Goal: Task Accomplishment & Management: Use online tool/utility

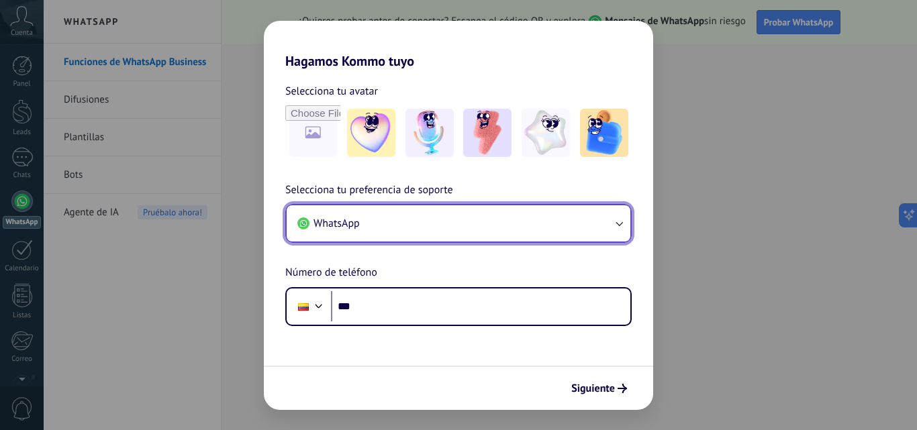
click at [618, 222] on icon "button" at bounding box center [618, 223] width 13 height 13
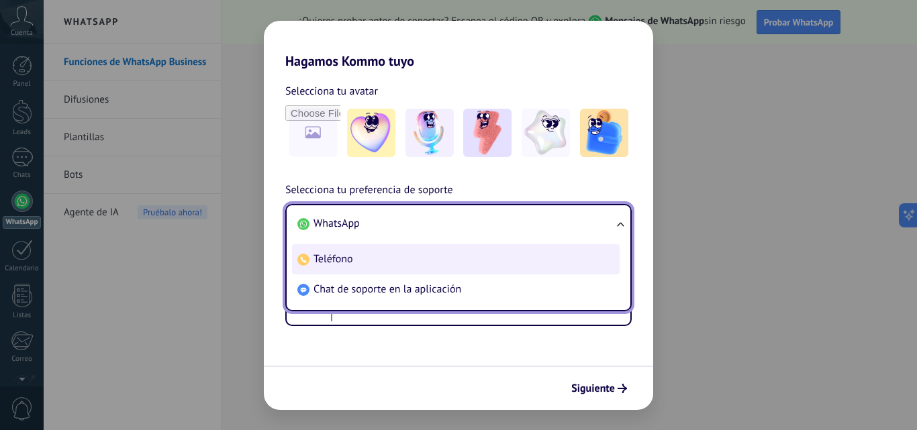
click at [508, 257] on li "Teléfono" at bounding box center [456, 259] width 328 height 30
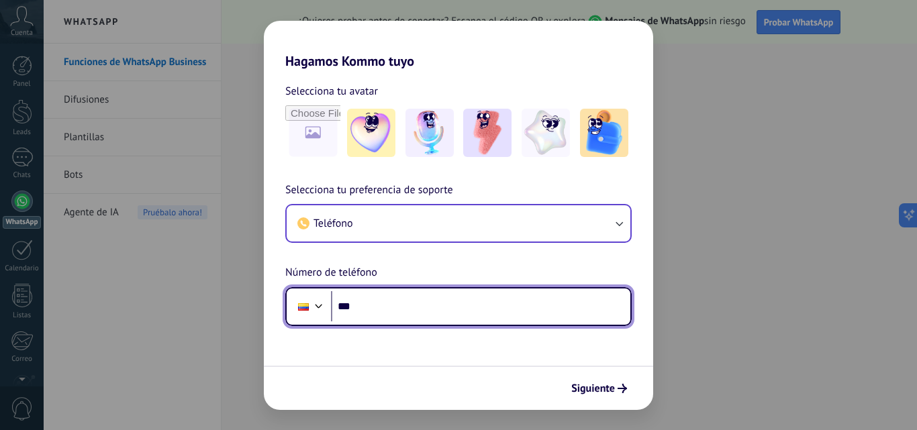
click at [369, 316] on input "***" at bounding box center [480, 306] width 299 height 31
type input "**********"
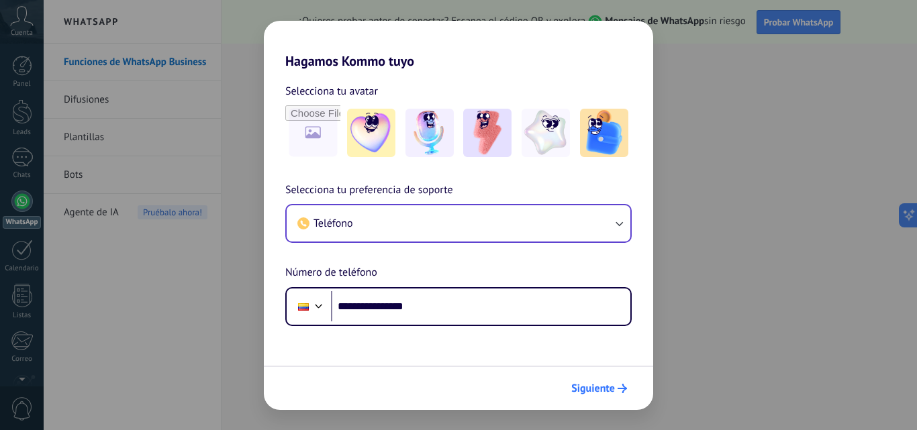
click at [616, 391] on span "Siguiente" at bounding box center [599, 388] width 56 height 9
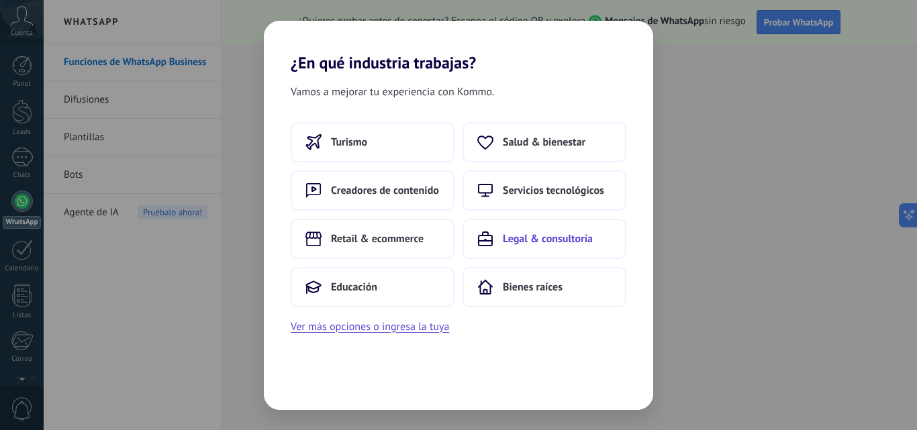
click at [570, 237] on span "Legal & consultoría" at bounding box center [548, 238] width 90 height 13
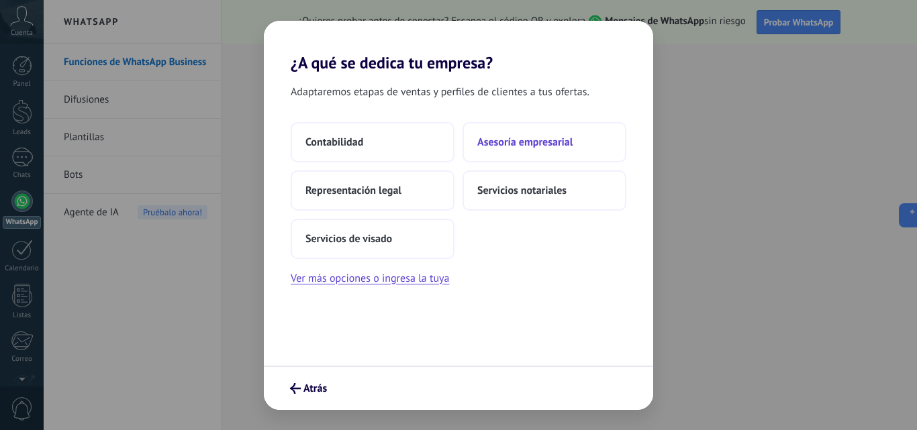
click at [516, 144] on span "Asesoría empresarial" at bounding box center [524, 142] width 95 height 13
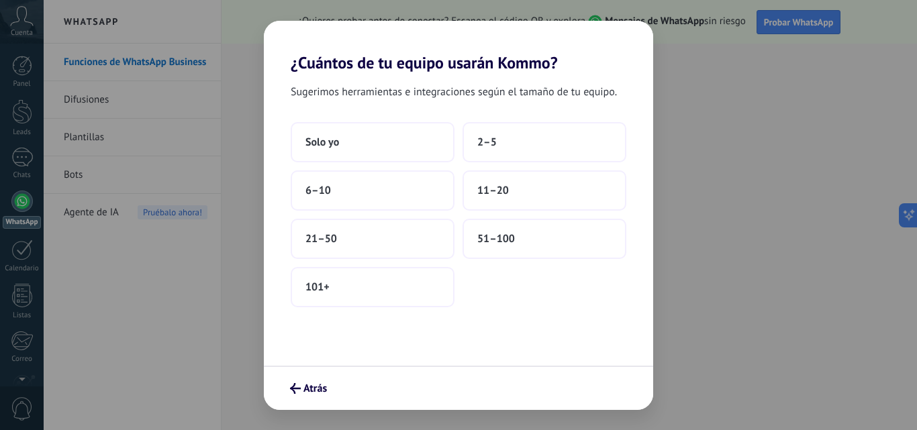
click at [516, 144] on button "2–5" at bounding box center [545, 142] width 164 height 40
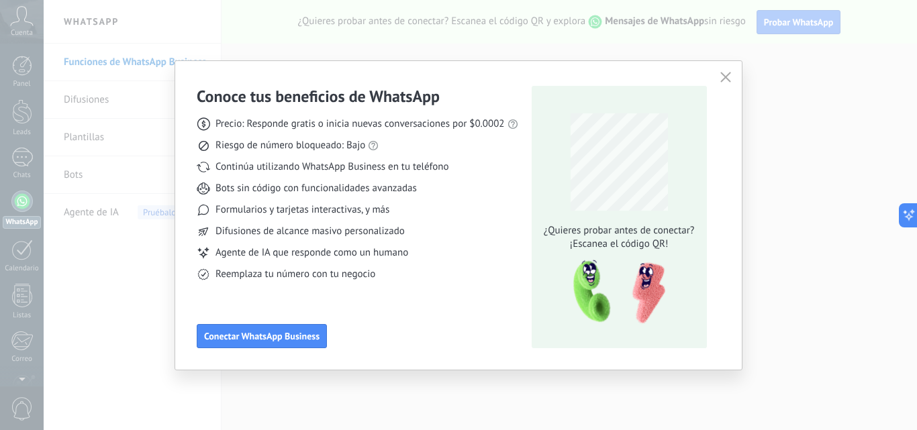
click at [622, 273] on img at bounding box center [615, 293] width 106 height 72
click at [267, 336] on span "Conectar WhatsApp Business" at bounding box center [261, 336] width 115 height 9
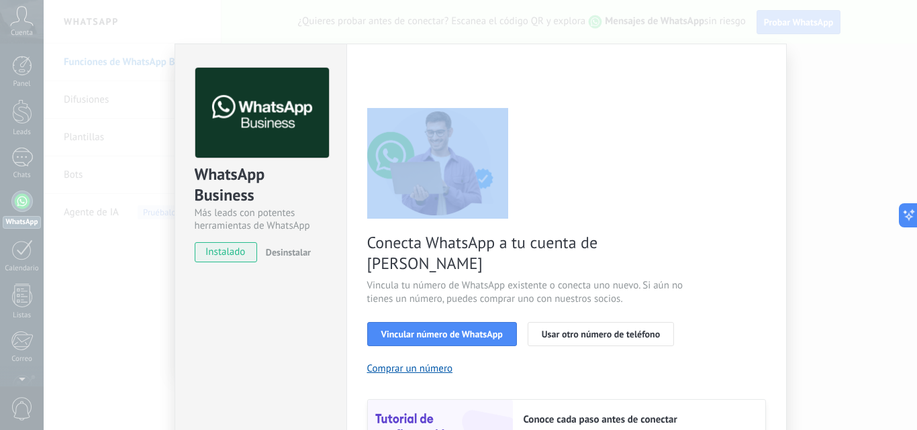
drag, startPoint x: 910, startPoint y: 70, endPoint x: 911, endPoint y: 90, distance: 20.2
click at [911, 95] on div "WhatsApp Business Más leads con potentes herramientas de WhatsApp instalado Des…" at bounding box center [481, 215] width 874 height 430
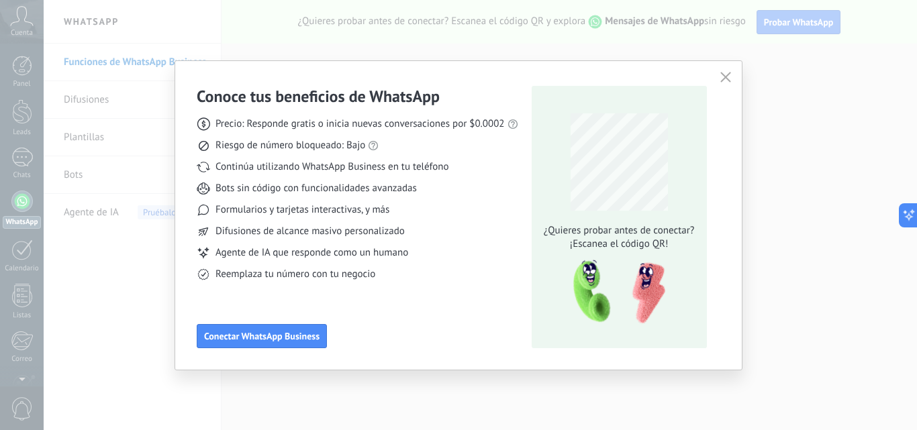
click at [727, 78] on icon "button" at bounding box center [726, 77] width 11 height 11
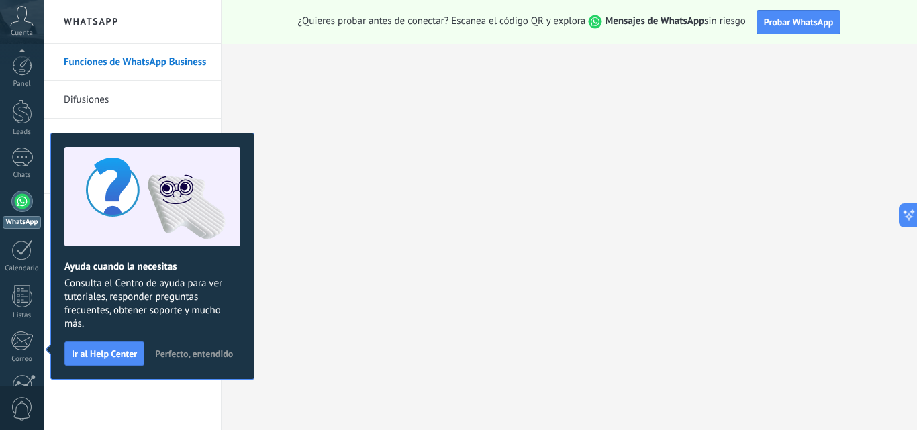
scroll to position [128, 0]
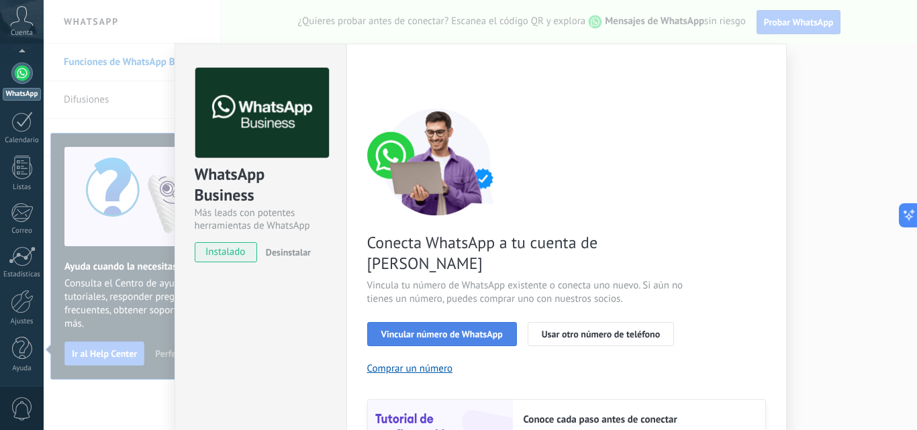
click at [469, 330] on span "Vincular número de WhatsApp" at bounding box center [442, 334] width 122 height 9
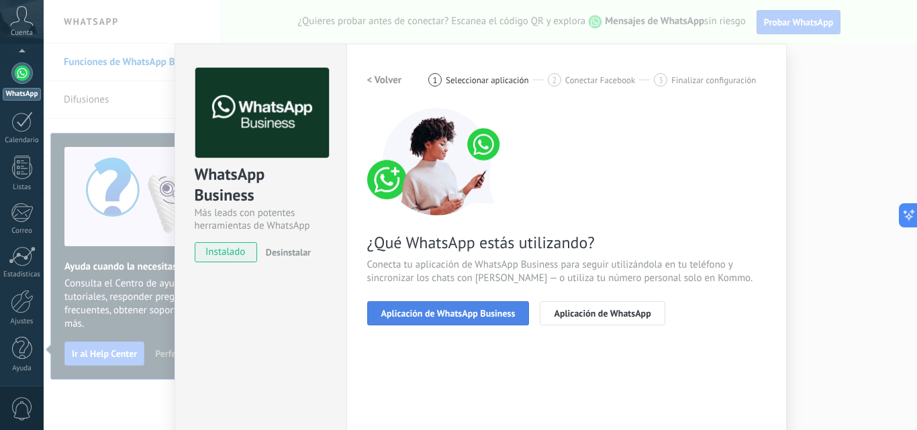
click at [476, 312] on span "Aplicación de WhatsApp Business" at bounding box center [448, 313] width 134 height 9
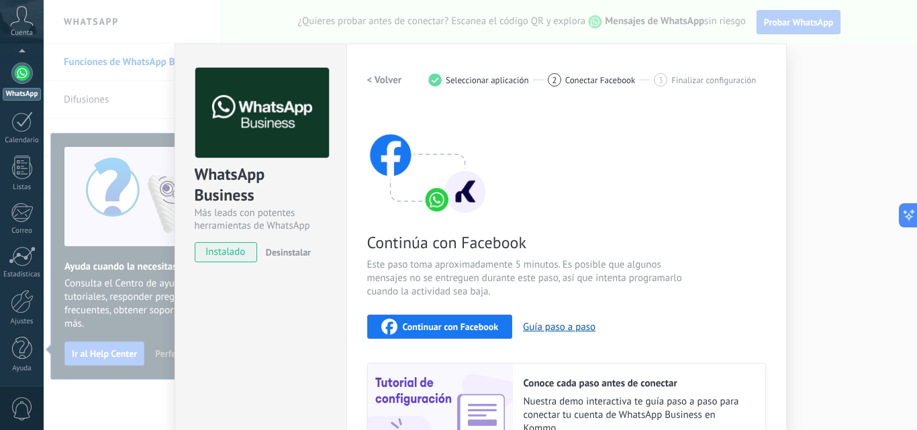
click at [459, 326] on span "Continuar con Facebook" at bounding box center [451, 326] width 96 height 9
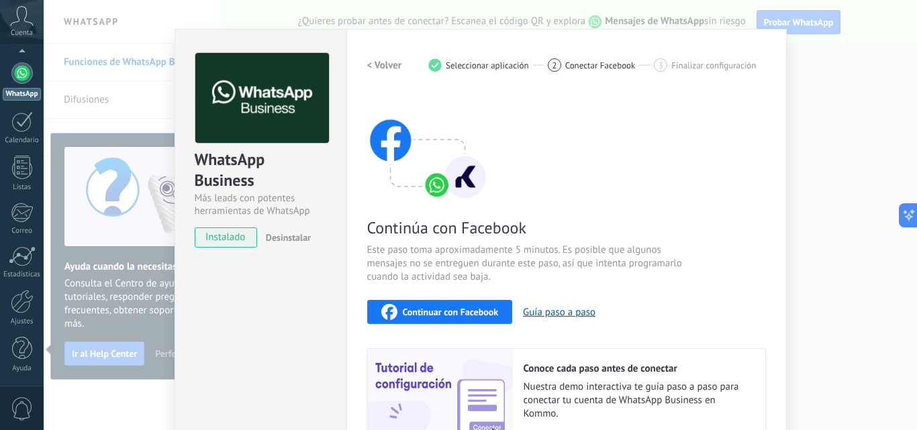
scroll to position [0, 0]
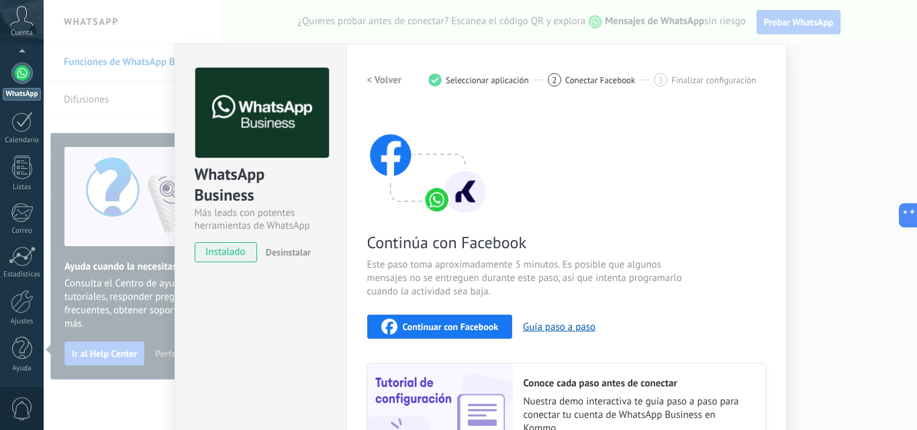
click at [492, 81] on span "Seleccionar aplicación" at bounding box center [487, 80] width 83 height 10
click at [815, 25] on div "WhatsApp Business Más leads con potentes herramientas de WhatsApp instalado Des…" at bounding box center [481, 215] width 874 height 430
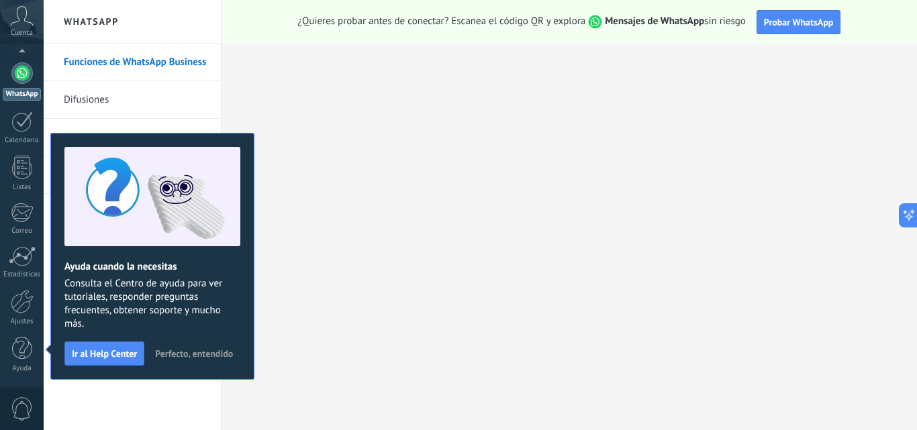
click at [815, 25] on span "Probar WhatsApp" at bounding box center [799, 22] width 70 height 12
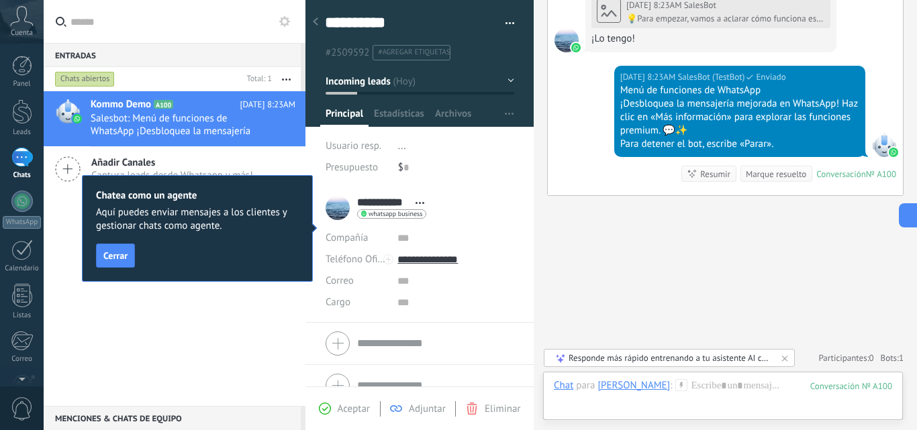
scroll to position [656, 0]
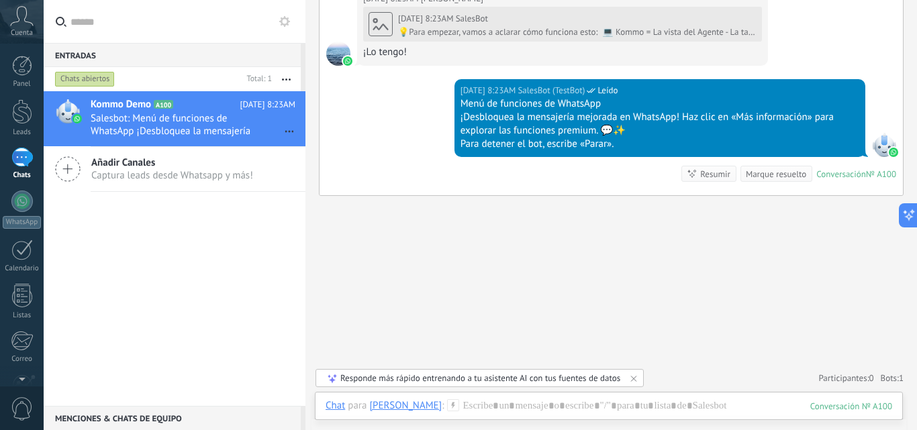
click at [126, 60] on div "Entradas 0" at bounding box center [172, 55] width 257 height 24
click at [200, 179] on span "Captura leads desde Whatsapp y más!" at bounding box center [172, 175] width 162 height 13
click at [0, 0] on link "Ajustes" at bounding box center [0, 0] width 0 height 0
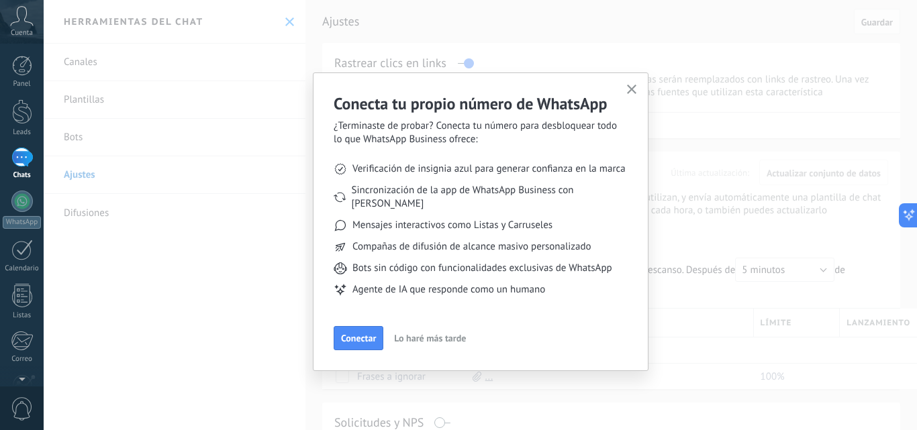
click at [359, 334] on span "Conectar" at bounding box center [358, 338] width 35 height 9
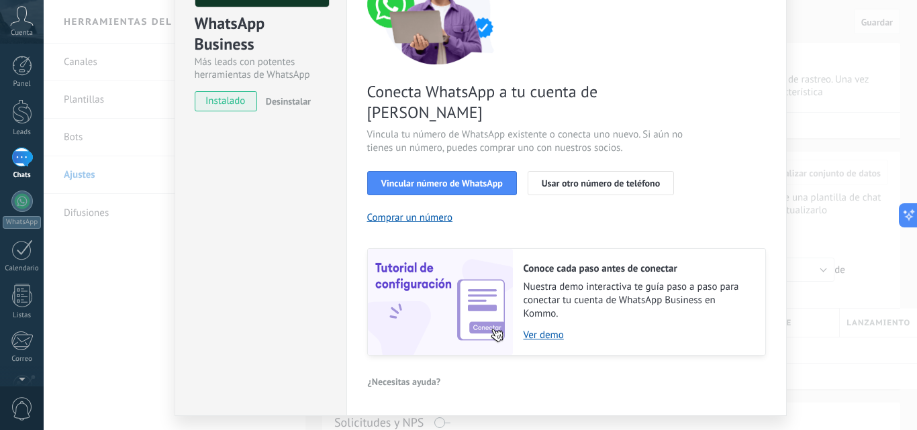
scroll to position [166, 0]
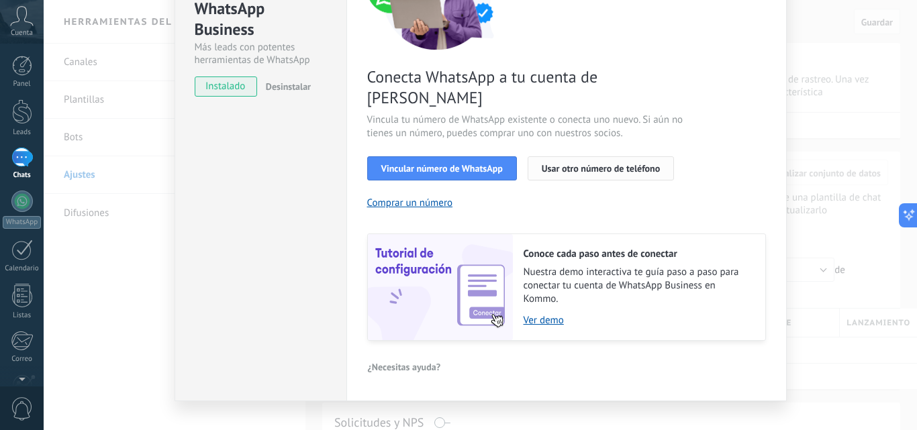
click at [577, 164] on span "Usar otro número de teléfono" at bounding box center [601, 168] width 118 height 9
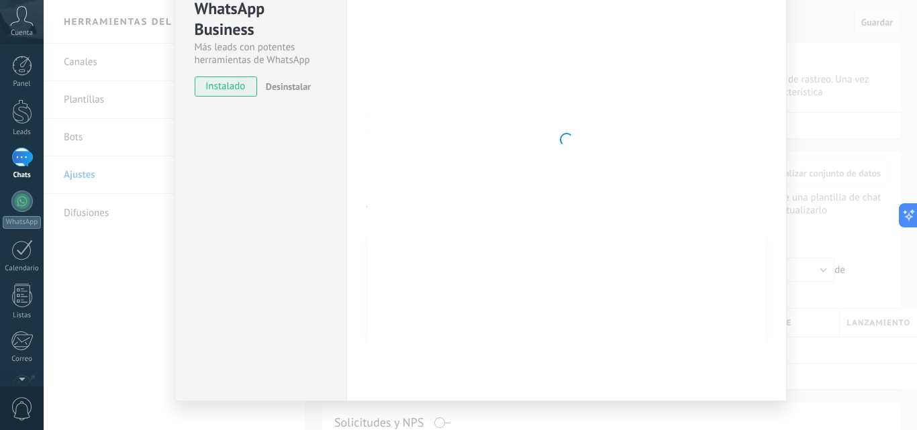
click at [528, 156] on button "Usar otro número de teléfono" at bounding box center [601, 168] width 146 height 24
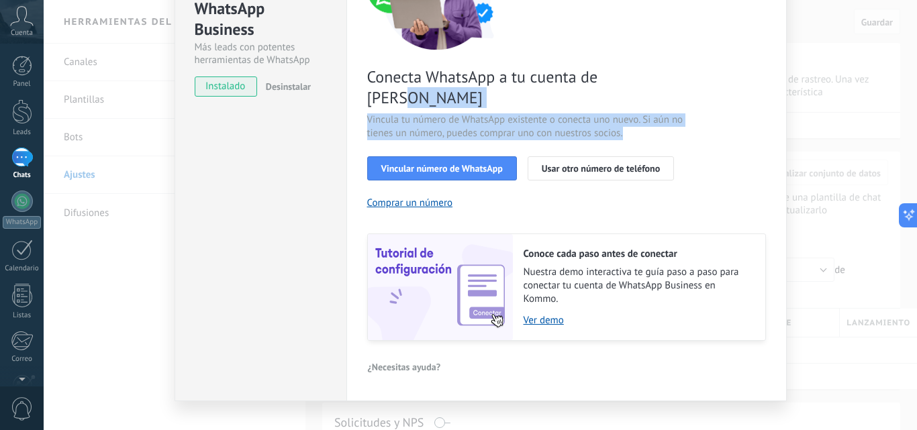
drag, startPoint x: 912, startPoint y: 148, endPoint x: 906, endPoint y: 76, distance: 72.1
click at [907, 74] on div "WhatsApp Business Más leads con potentes herramientas de WhatsApp instalado Des…" at bounding box center [481, 215] width 874 height 430
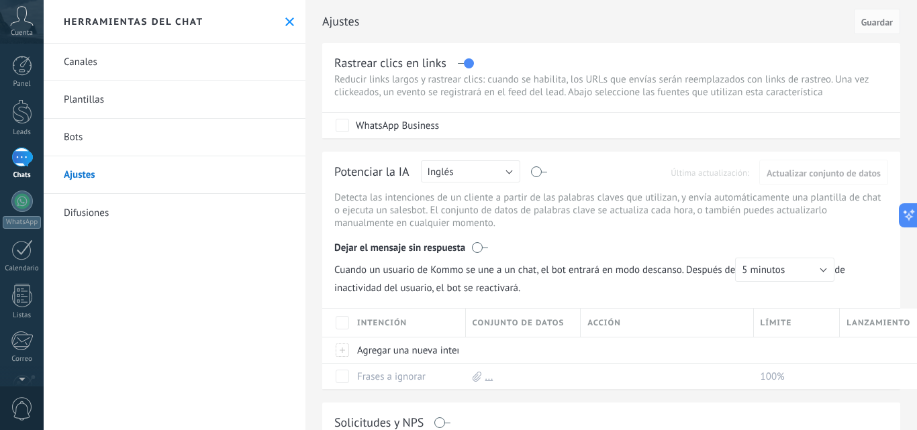
scroll to position [0, 0]
click at [285, 21] on icon at bounding box center [289, 21] width 9 height 9
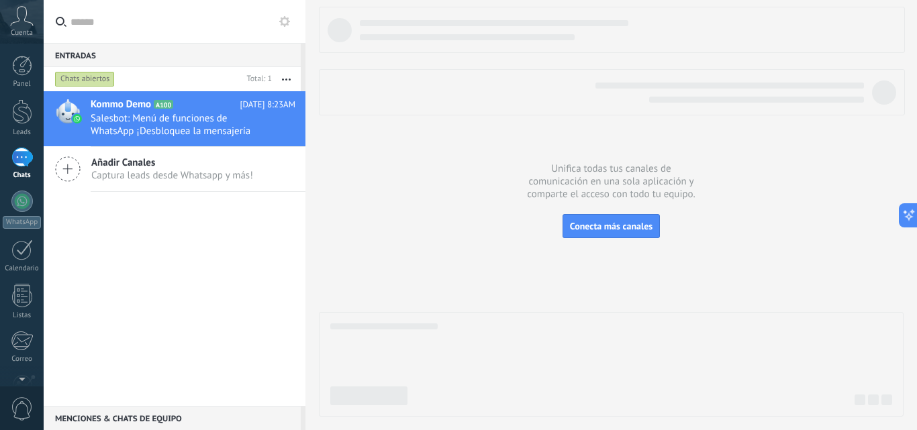
click at [284, 21] on icon at bounding box center [284, 21] width 11 height 11
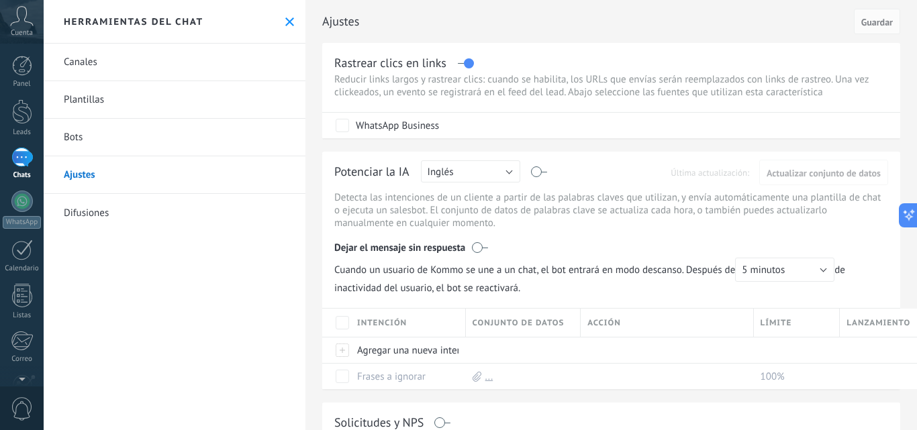
click at [285, 21] on icon at bounding box center [289, 21] width 9 height 9
